Goal: Task Accomplishment & Management: Manage account settings

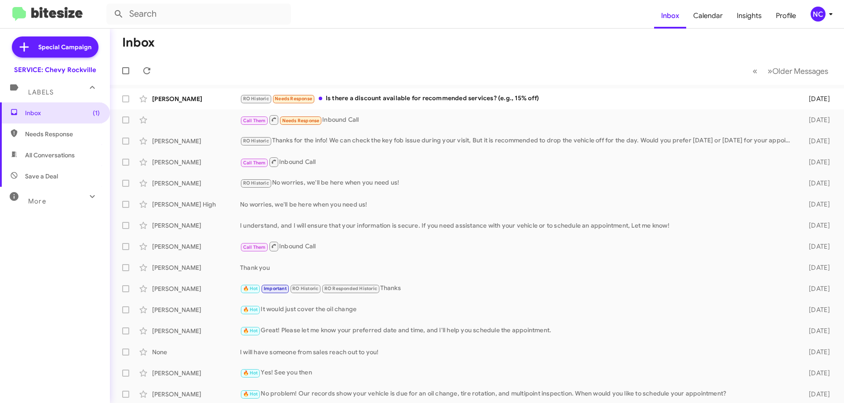
click at [437, 57] on mat-toolbar-row "« Previous » Next Older Messages" at bounding box center [477, 71] width 734 height 28
click at [439, 57] on mat-toolbar-row "« Previous » Next Older Messages" at bounding box center [477, 71] width 734 height 28
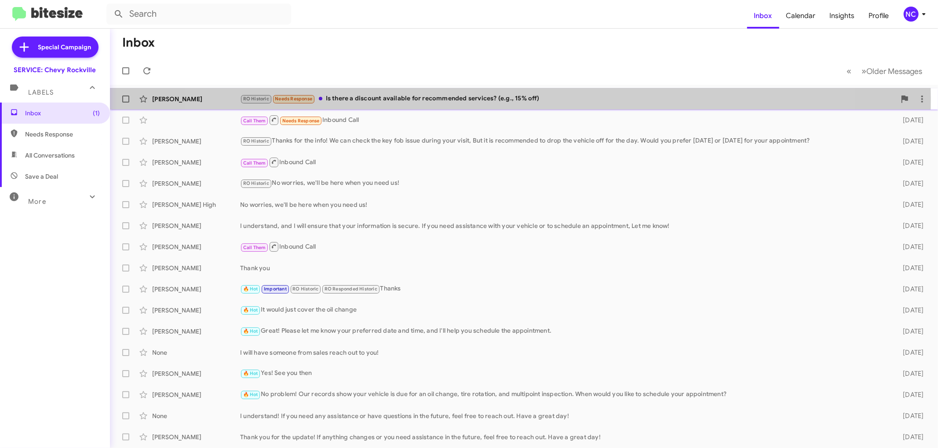
click at [502, 99] on div "RO Historic Needs Response Is there a discount available for recommended servic…" at bounding box center [567, 99] width 655 height 10
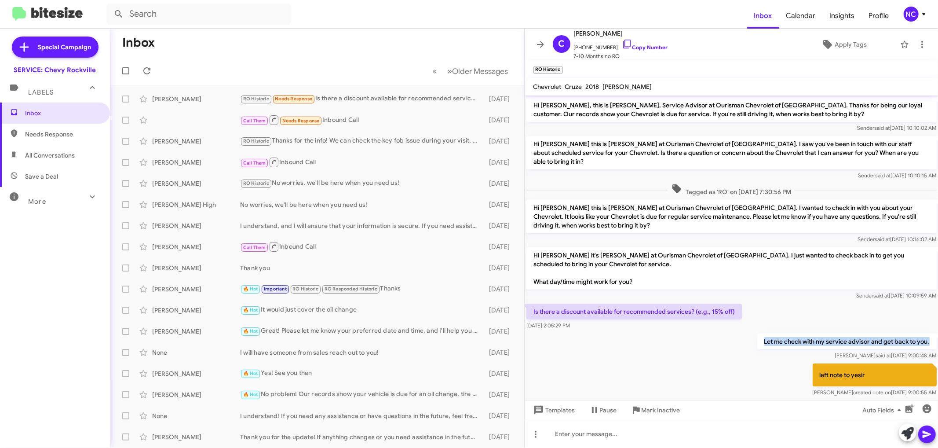
drag, startPoint x: 764, startPoint y: 322, endPoint x: 937, endPoint y: 329, distance: 173.8
click at [844, 331] on div "Let me check with my service advisor and get back to you. Andrea said at Aug 14…" at bounding box center [731, 346] width 414 height 30
click at [844, 333] on p "Let me check with my service advisor and get back to you." at bounding box center [846, 341] width 179 height 16
click at [370, 58] on mat-toolbar-row "« Previous » Next Older Messages" at bounding box center [317, 71] width 414 height 28
click at [539, 43] on icon at bounding box center [540, 44] width 11 height 11
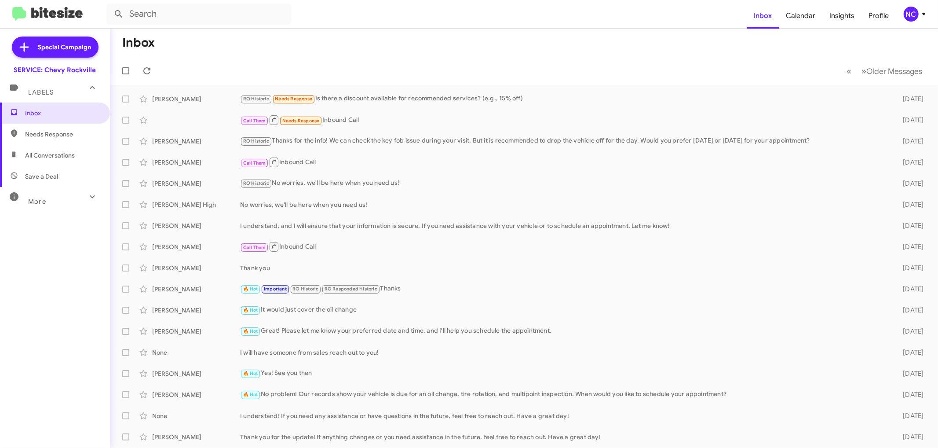
click at [844, 15] on div "NC" at bounding box center [910, 14] width 15 height 15
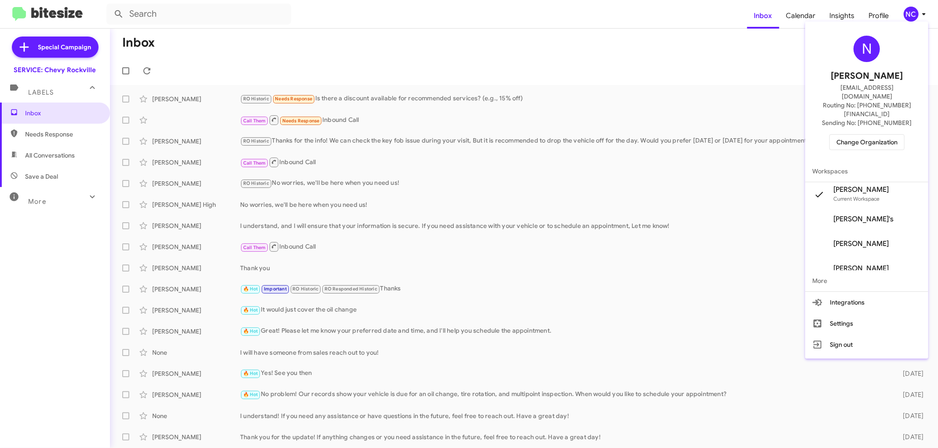
click at [844, 135] on span "Change Organization" at bounding box center [866, 142] width 61 height 15
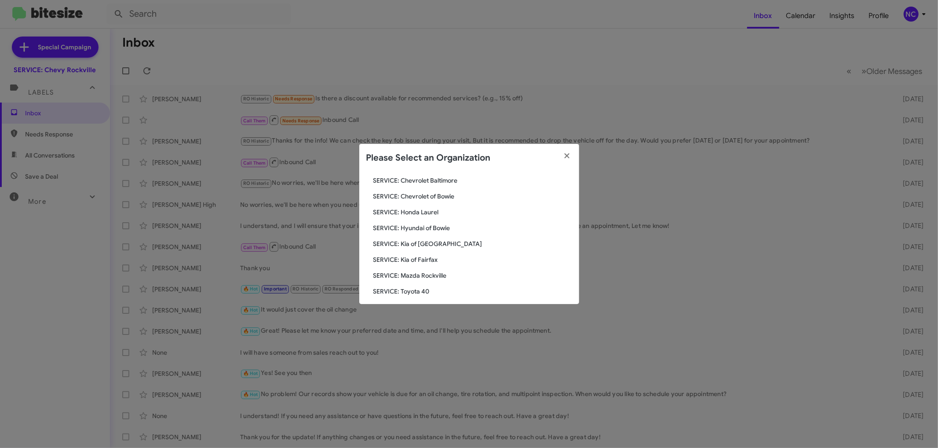
scroll to position [98, 0]
click at [432, 221] on span "SERVICE: Hyundai of Bowie" at bounding box center [472, 223] width 199 height 9
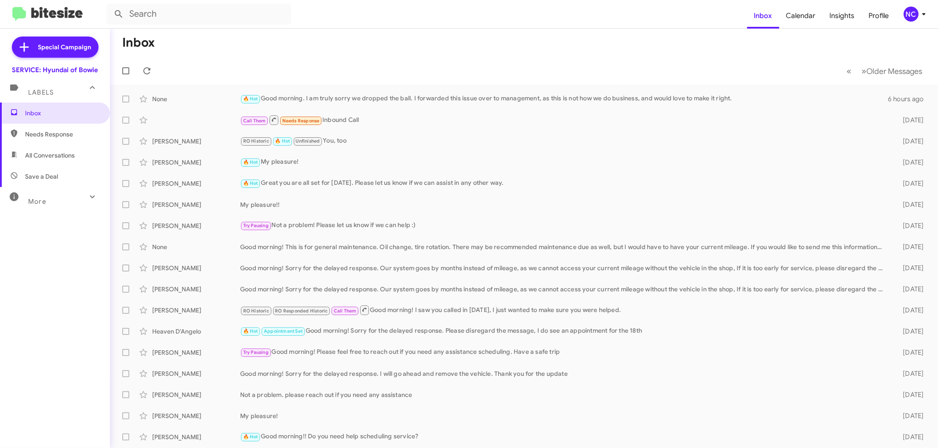
click at [289, 44] on mat-toolbar-row "Inbox" at bounding box center [524, 43] width 828 height 28
click at [342, 41] on mat-toolbar-row "Inbox" at bounding box center [524, 43] width 828 height 28
